Goal: Understand process/instructions: Learn how to perform a task or action

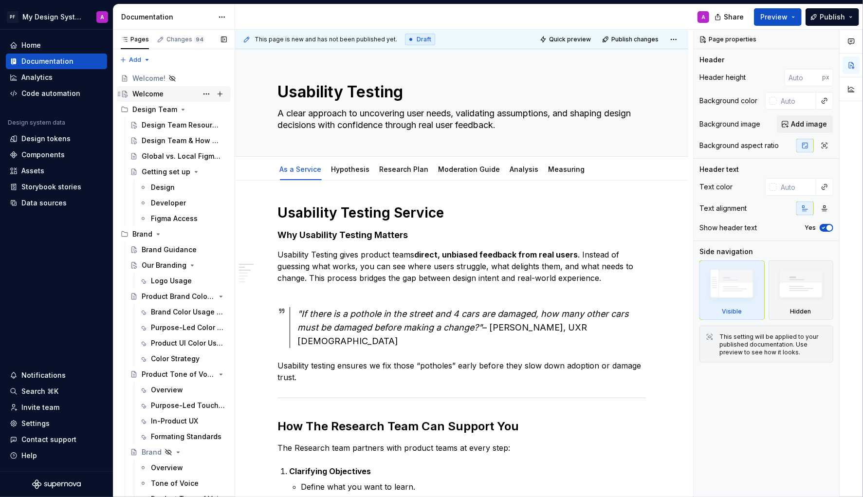
click at [148, 91] on div "Welcome" at bounding box center [147, 94] width 31 height 10
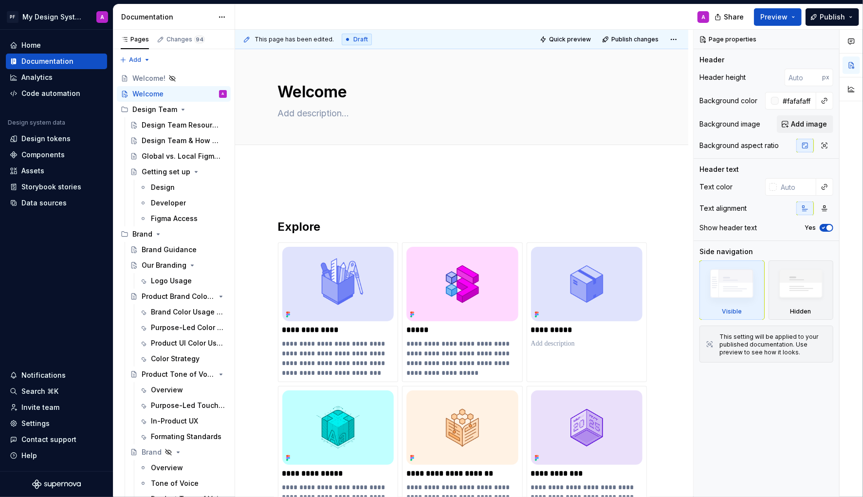
click at [280, 205] on div "**********" at bounding box center [462, 452] width 368 height 525
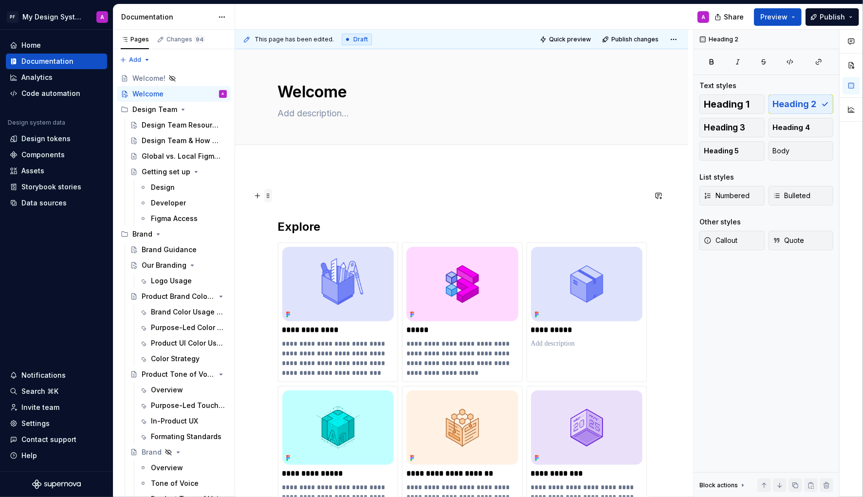
click at [270, 198] on span at bounding box center [268, 196] width 8 height 14
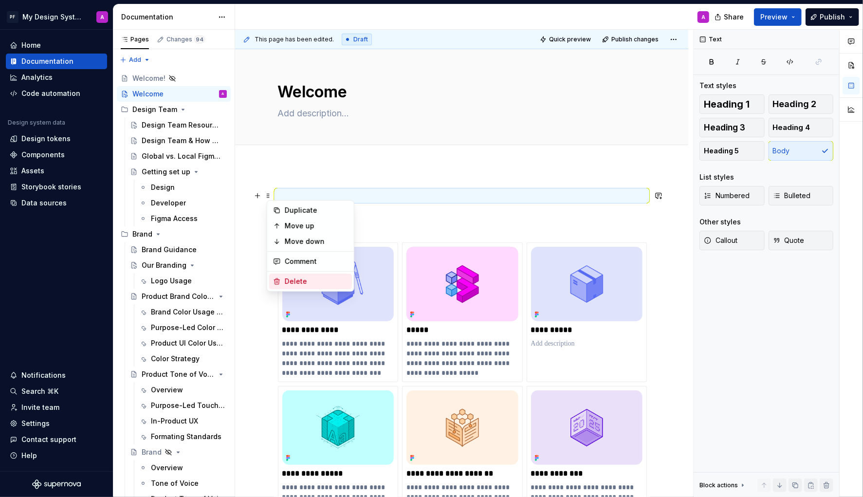
click at [313, 278] on div "Delete" at bounding box center [316, 282] width 63 height 10
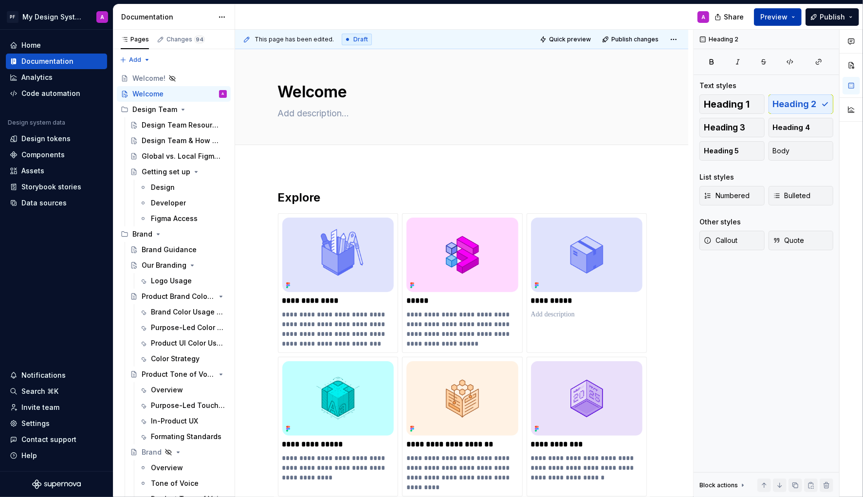
click at [777, 12] on span "Preview" at bounding box center [774, 17] width 27 height 10
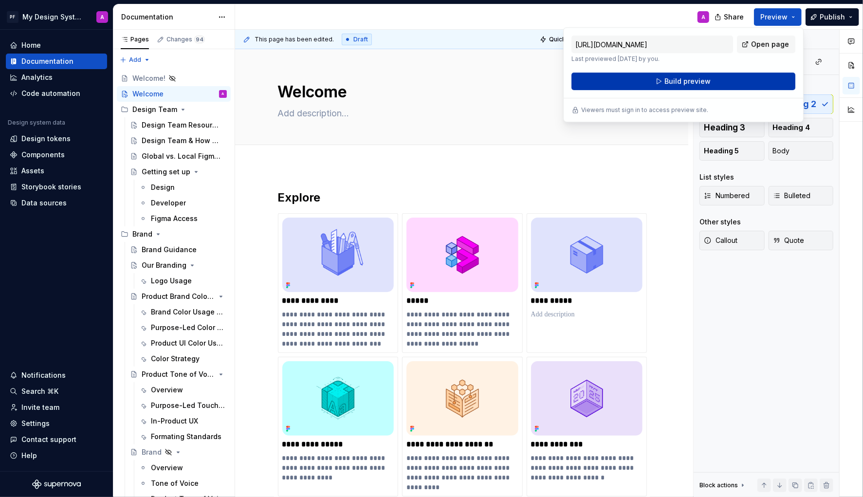
click at [717, 82] on button "Build preview" at bounding box center [684, 82] width 224 height 18
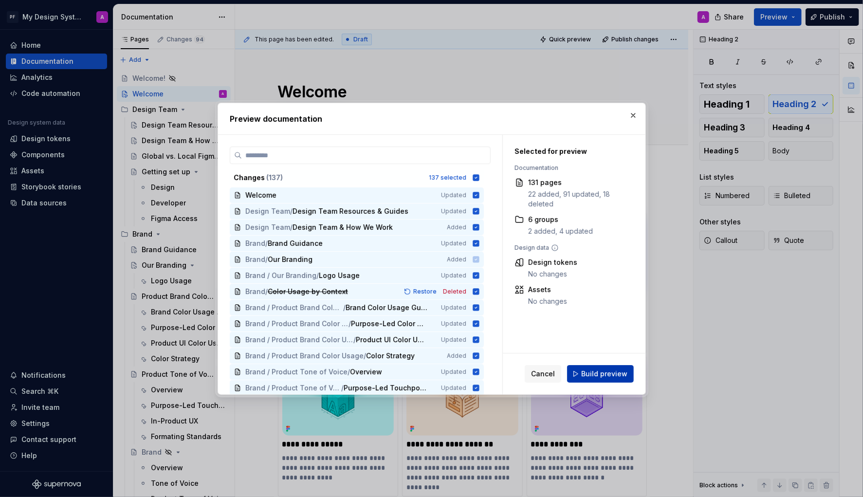
click at [611, 373] on span "Build preview" at bounding box center [604, 374] width 46 height 10
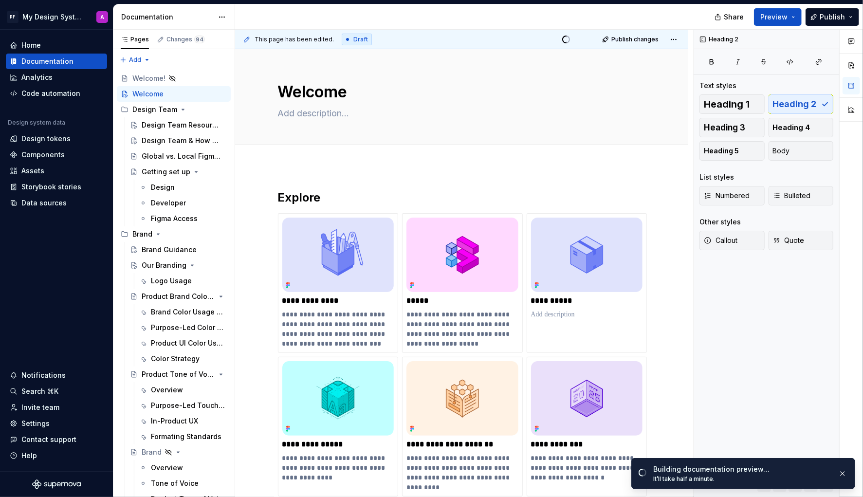
type textarea "*"
